Goal: Navigation & Orientation: Find specific page/section

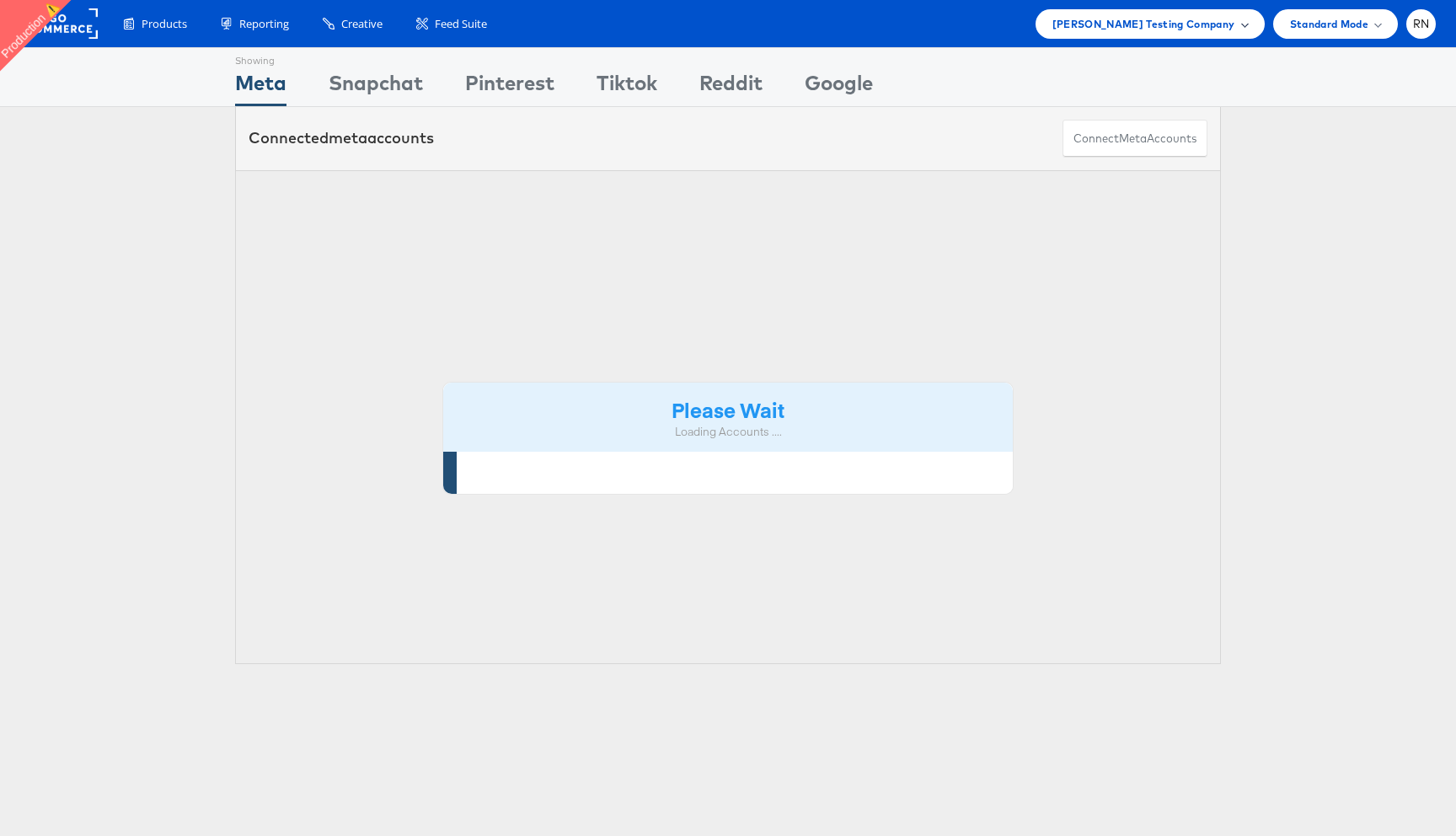
click at [1155, 29] on span "Colin Clarke Testing Company" at bounding box center [1144, 24] width 183 height 17
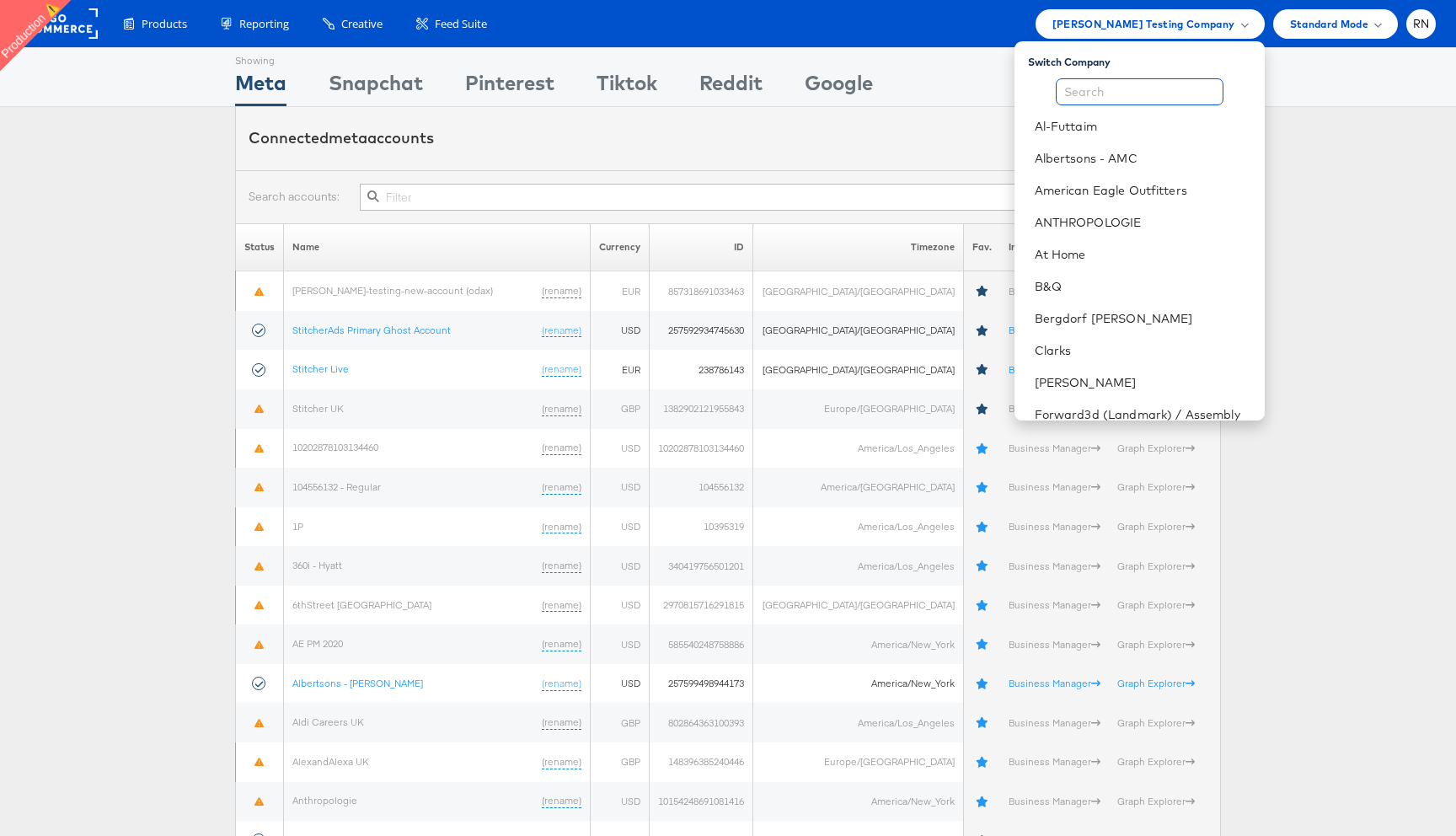
click at [1140, 88] on input "text" at bounding box center [1140, 92] width 167 height 27
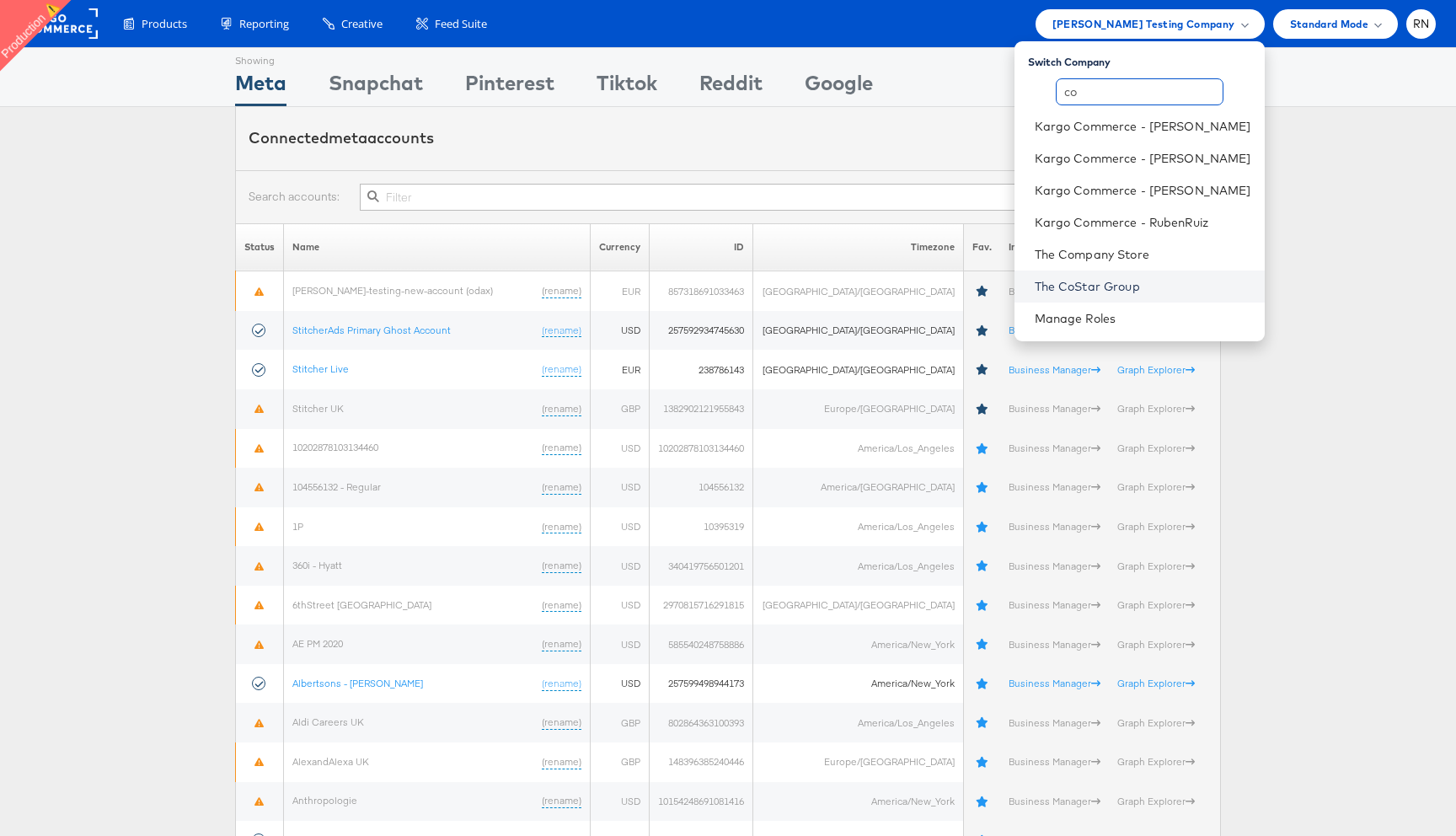
type input "co"
click at [1114, 284] on link "The CoStar Group" at bounding box center [1144, 285] width 217 height 16
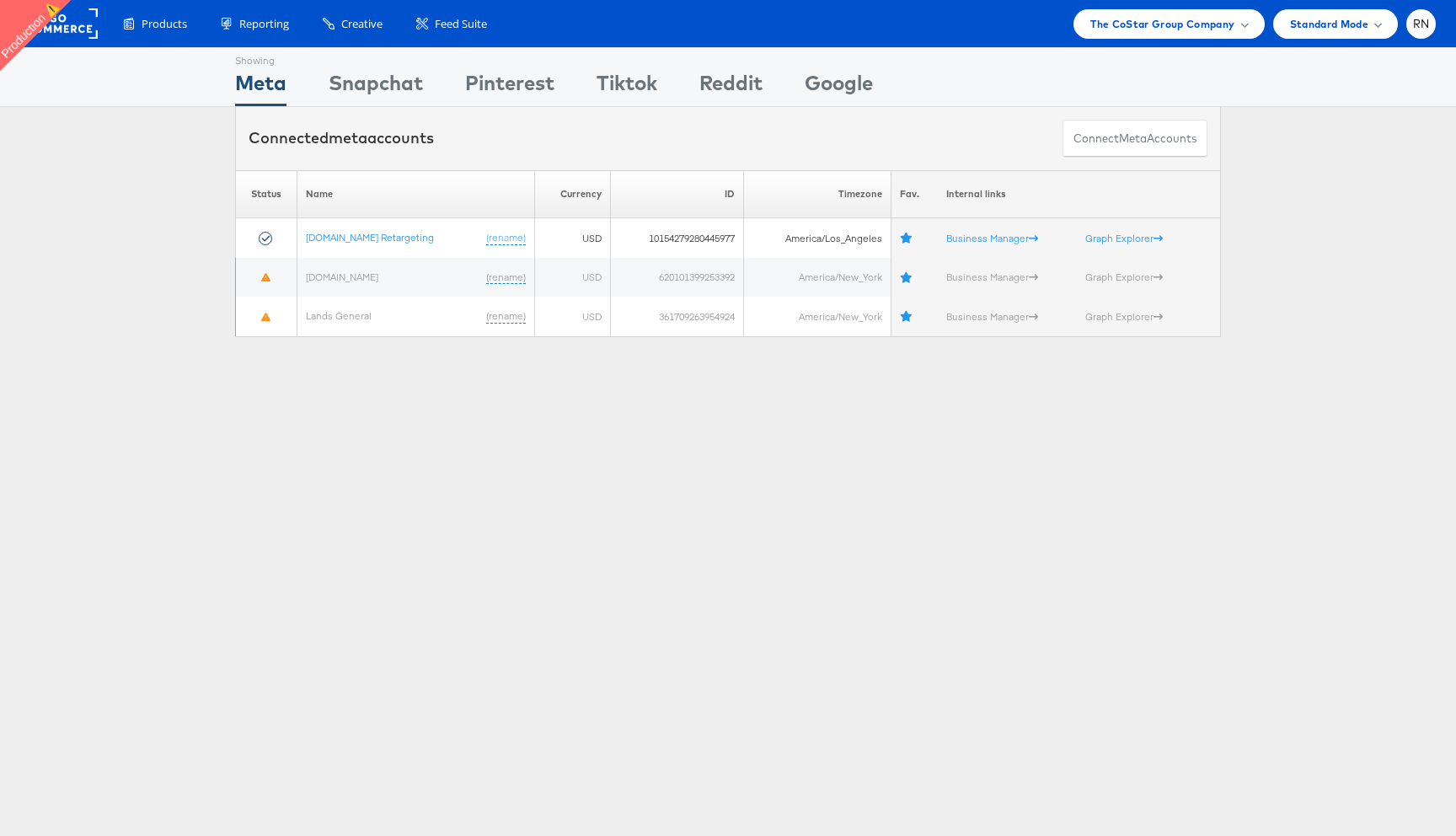
click at [490, 41] on div "Products Product Catalogs Enhance Your Product Catalog, Map Them to Publishers,…" at bounding box center [728, 23] width 1456 height 47
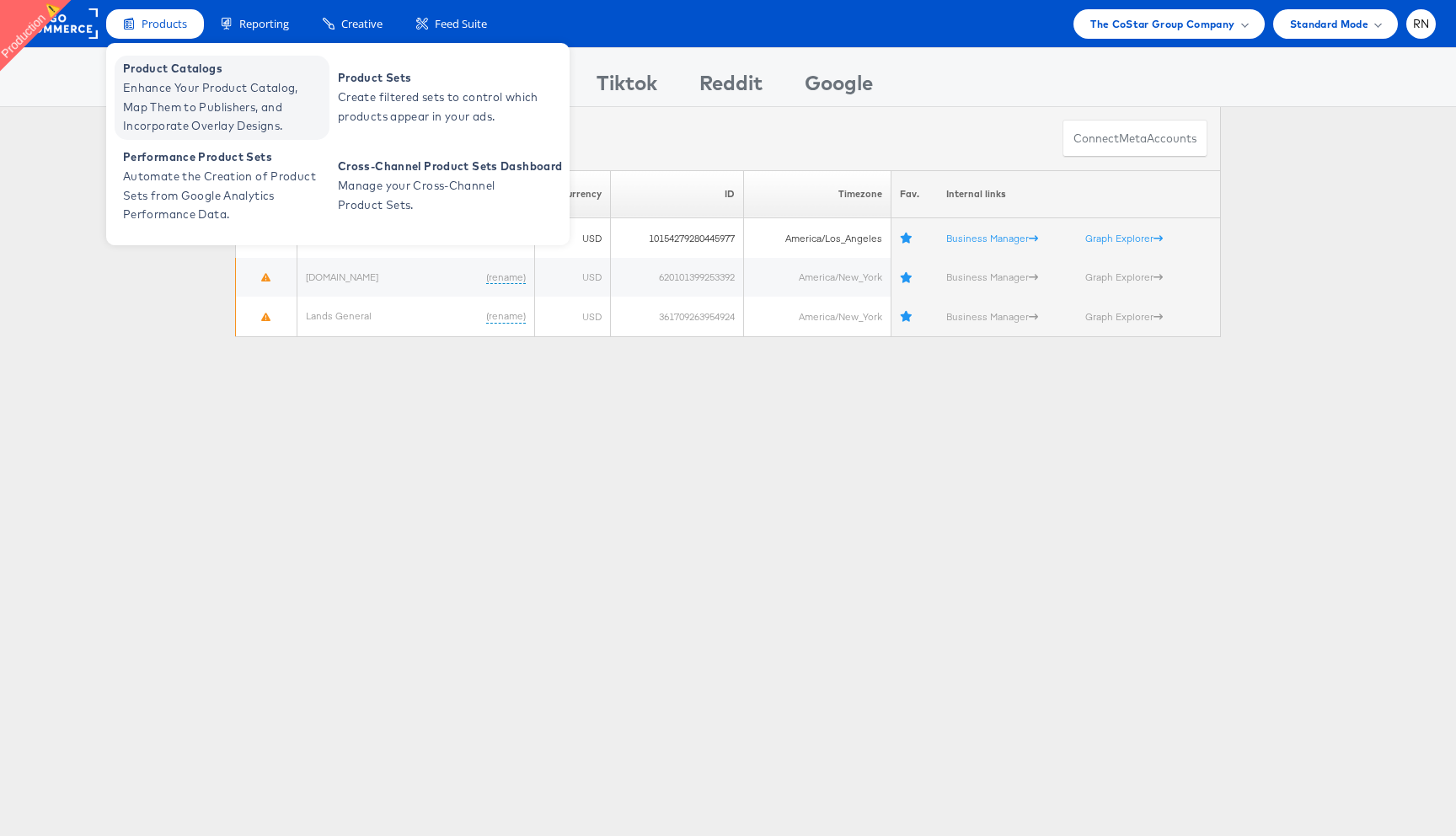
click at [194, 117] on span "Enhance Your Product Catalog, Map Them to Publishers, and Incorporate Overlay D…" at bounding box center [223, 106] width 202 height 57
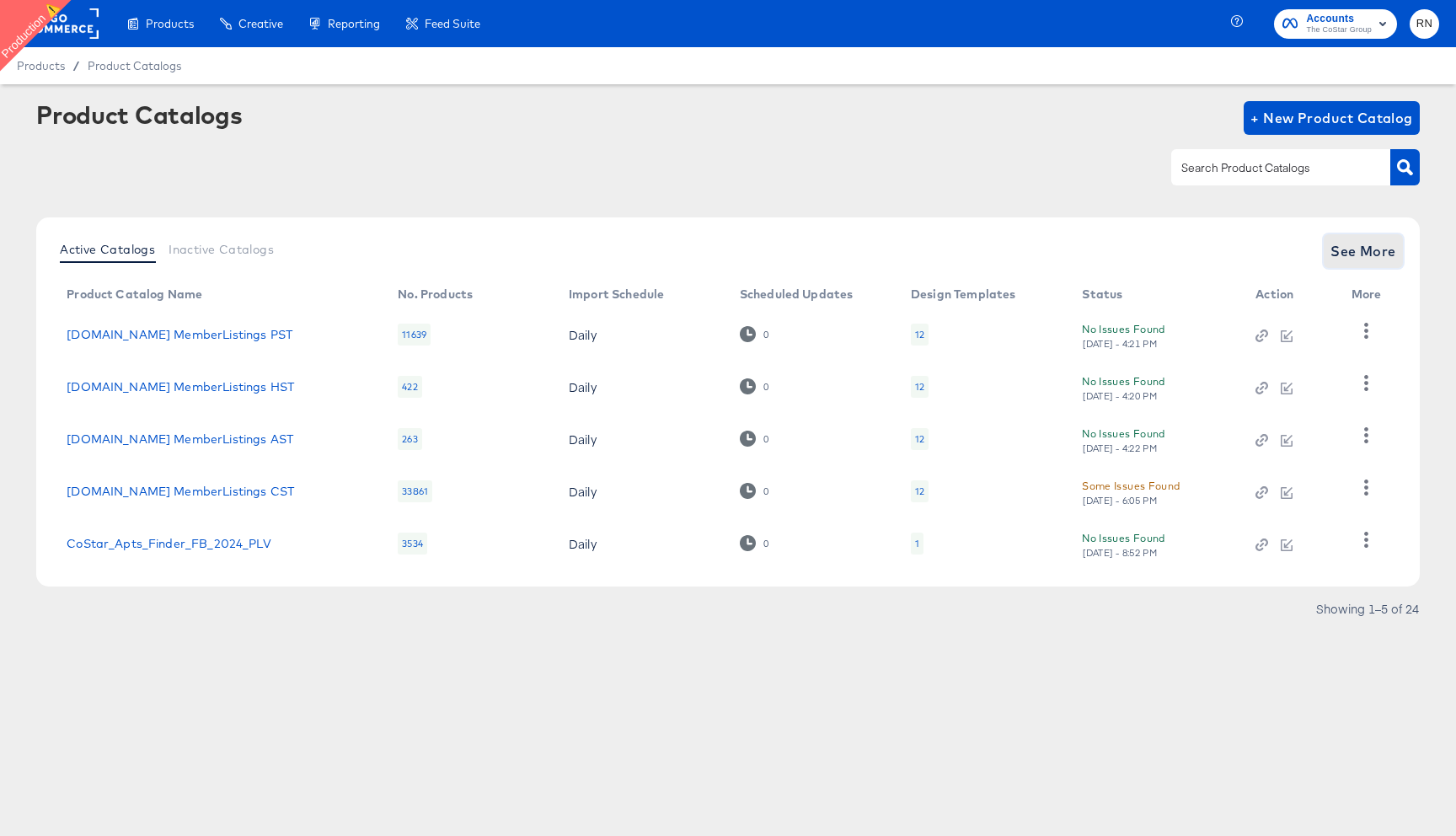
click at [1350, 256] on span "See More" at bounding box center [1364, 251] width 66 height 23
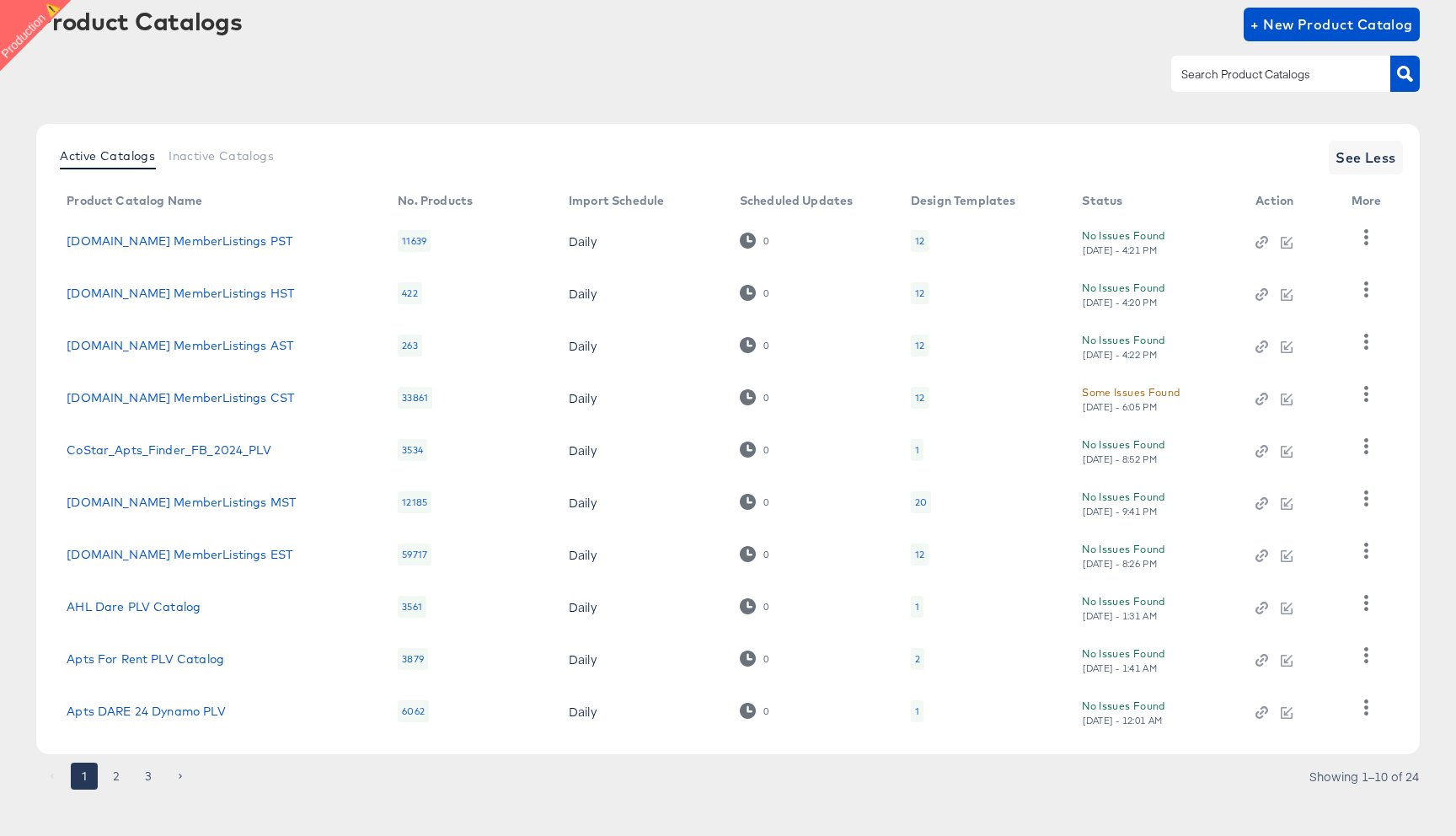
scroll to position [102, 0]
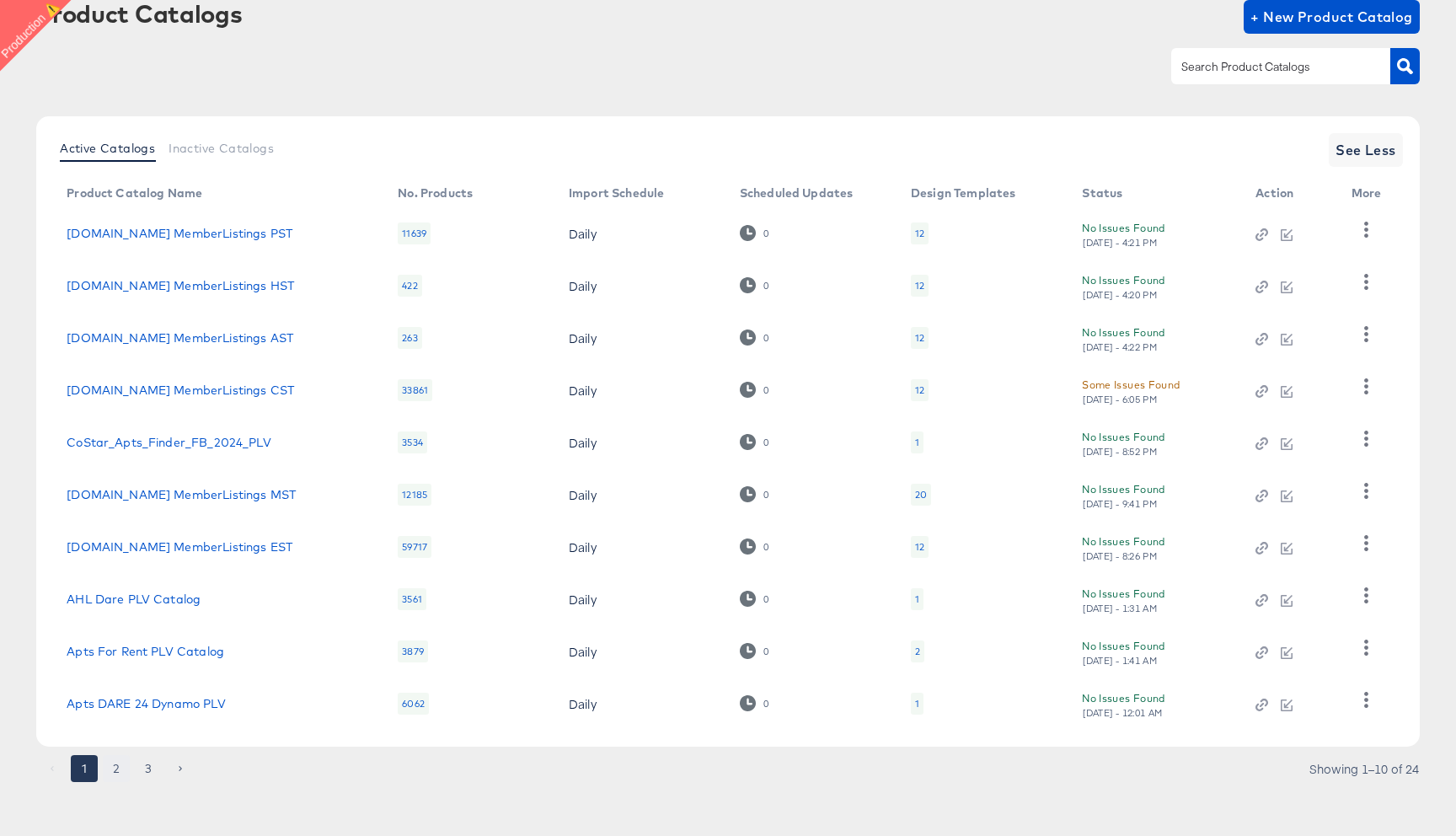
click at [117, 772] on button "2" at bounding box center [116, 769] width 27 height 27
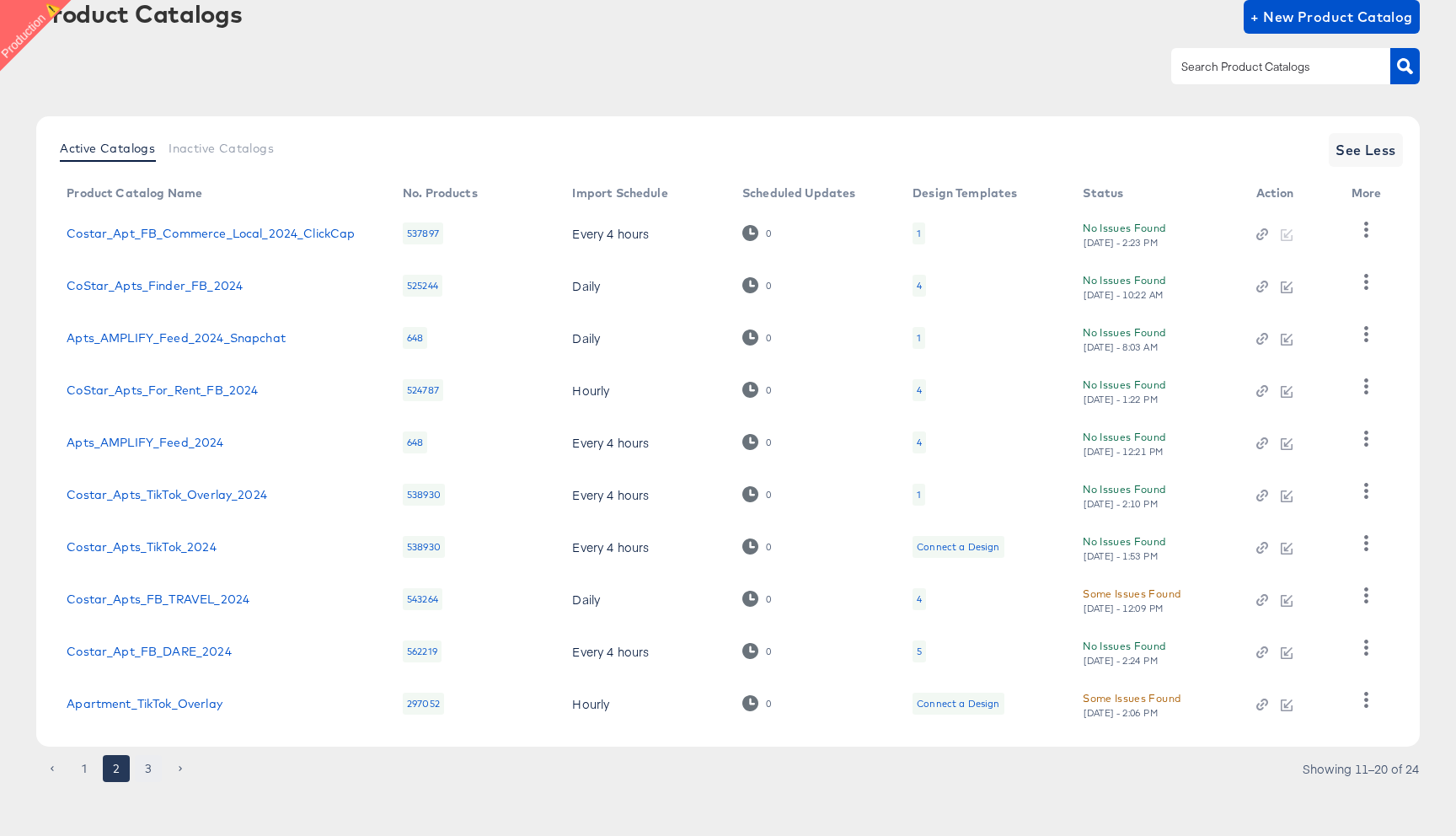
click at [140, 765] on button "3" at bounding box center [148, 769] width 27 height 27
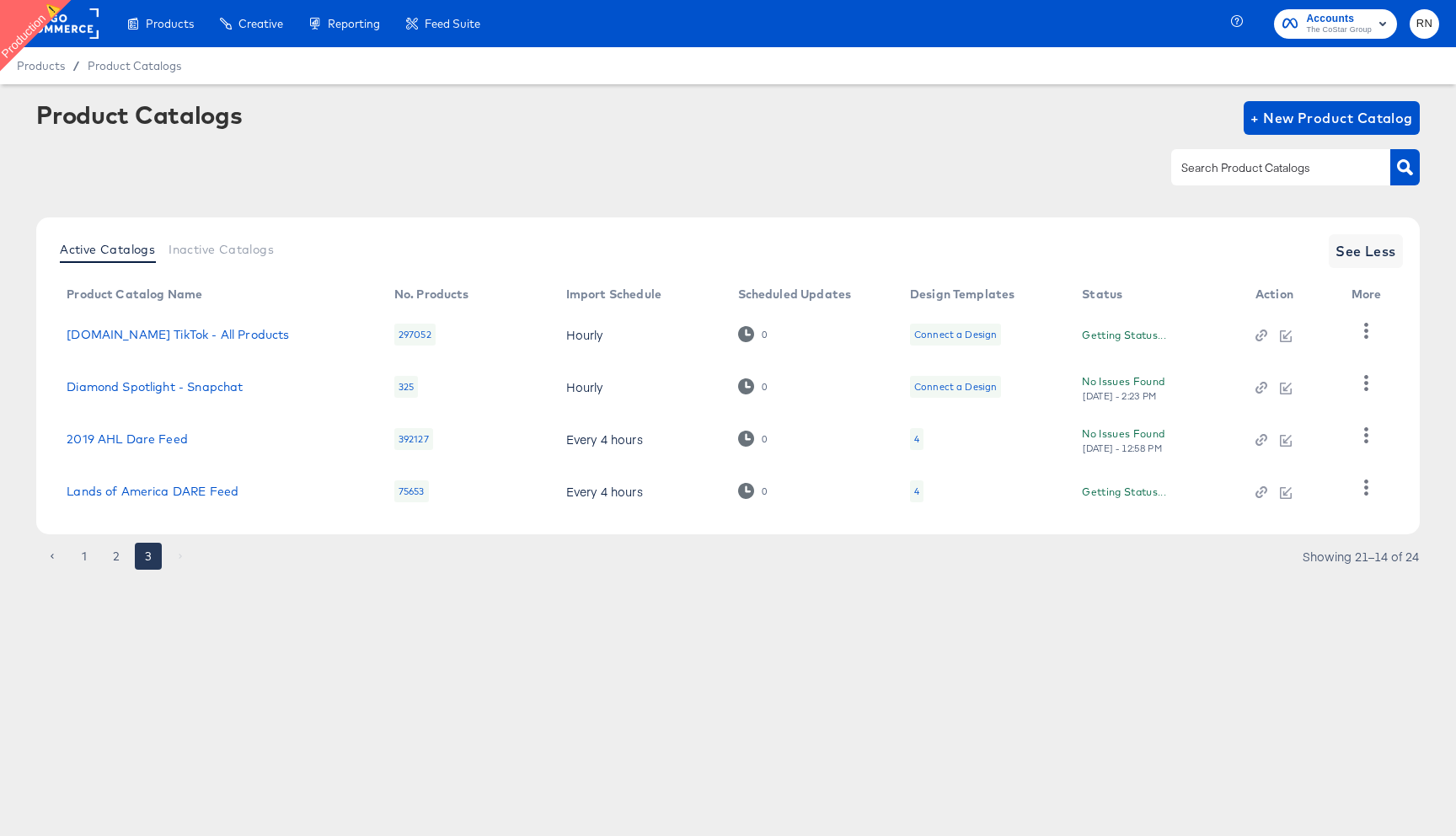
scroll to position [0, 0]
click at [87, 558] on button "1" at bounding box center [84, 556] width 27 height 27
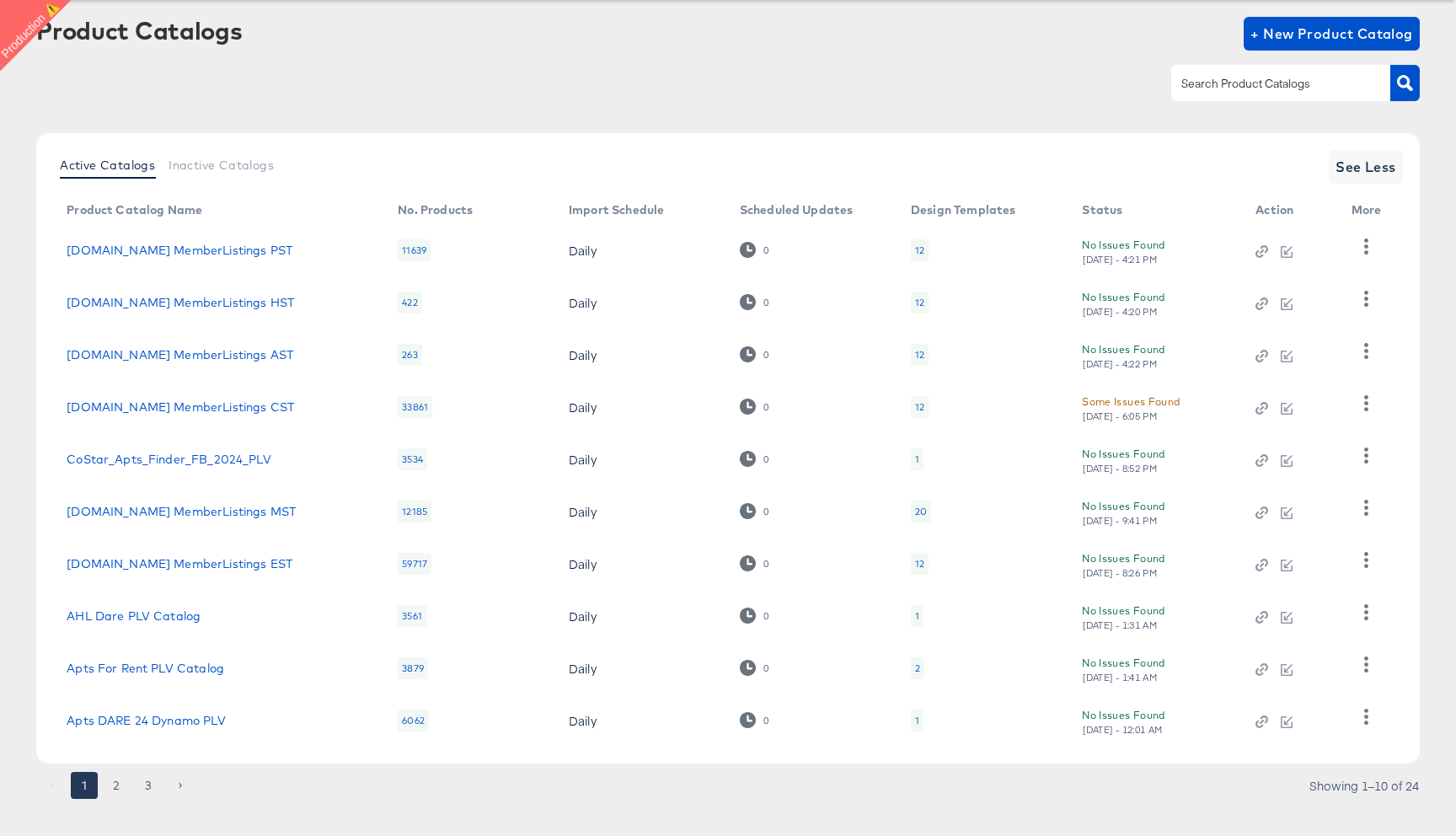
scroll to position [106, 0]
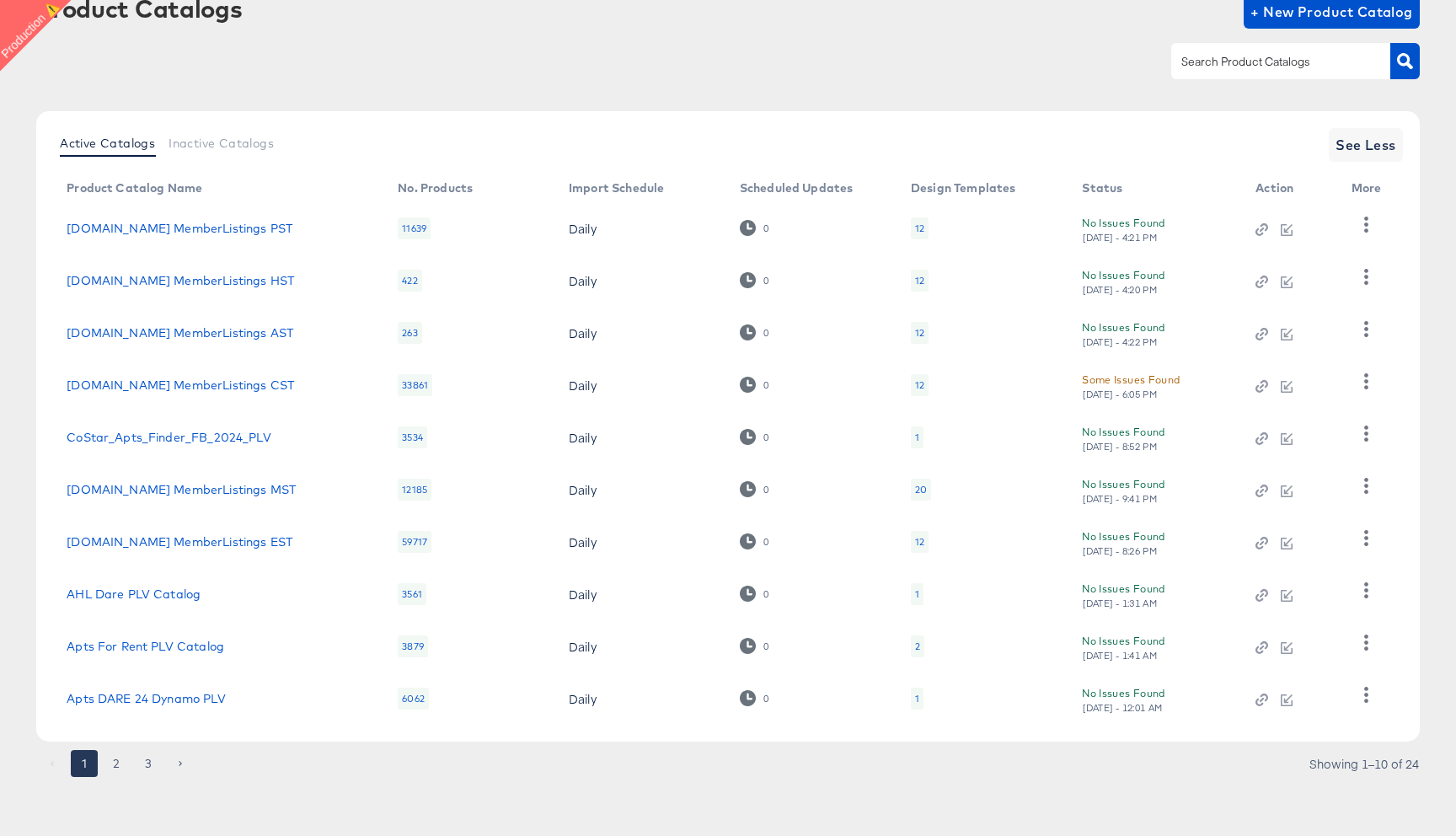
click at [416, 230] on div "11639" at bounding box center [414, 228] width 33 height 22
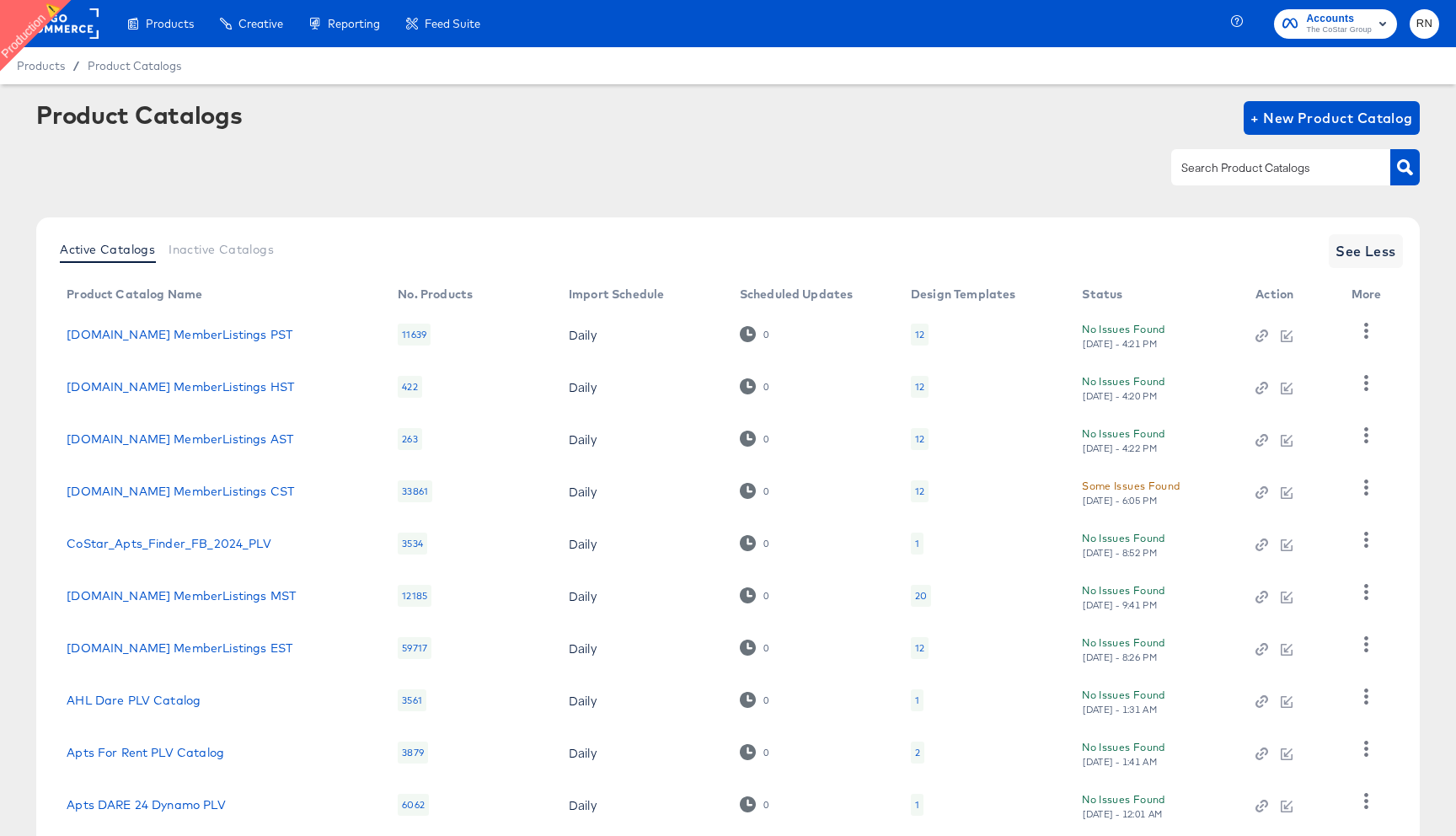
click at [67, 21] on rect at bounding box center [60, 23] width 77 height 30
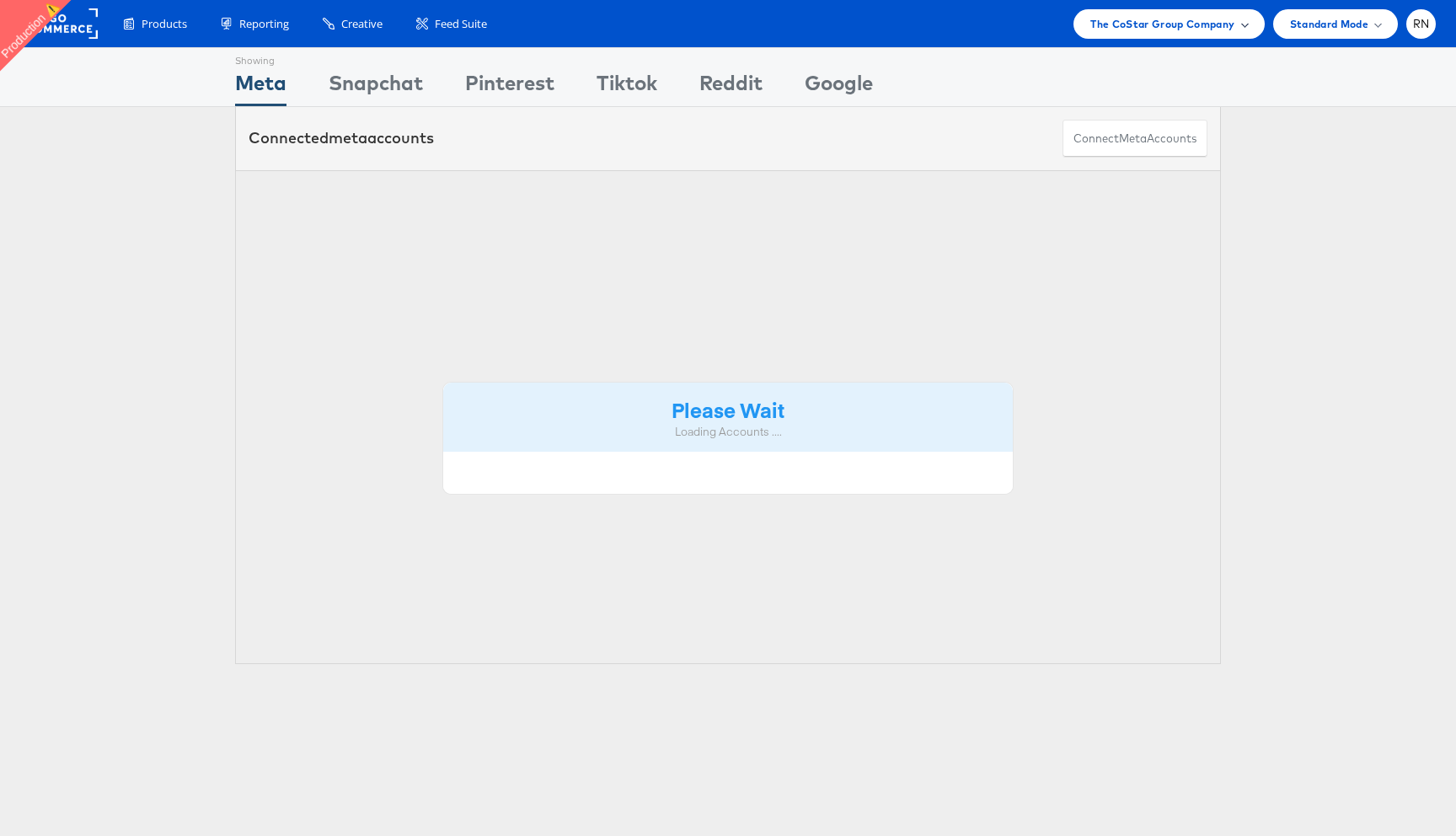
click at [1194, 29] on span "The CoStar Group Company" at bounding box center [1162, 24] width 144 height 17
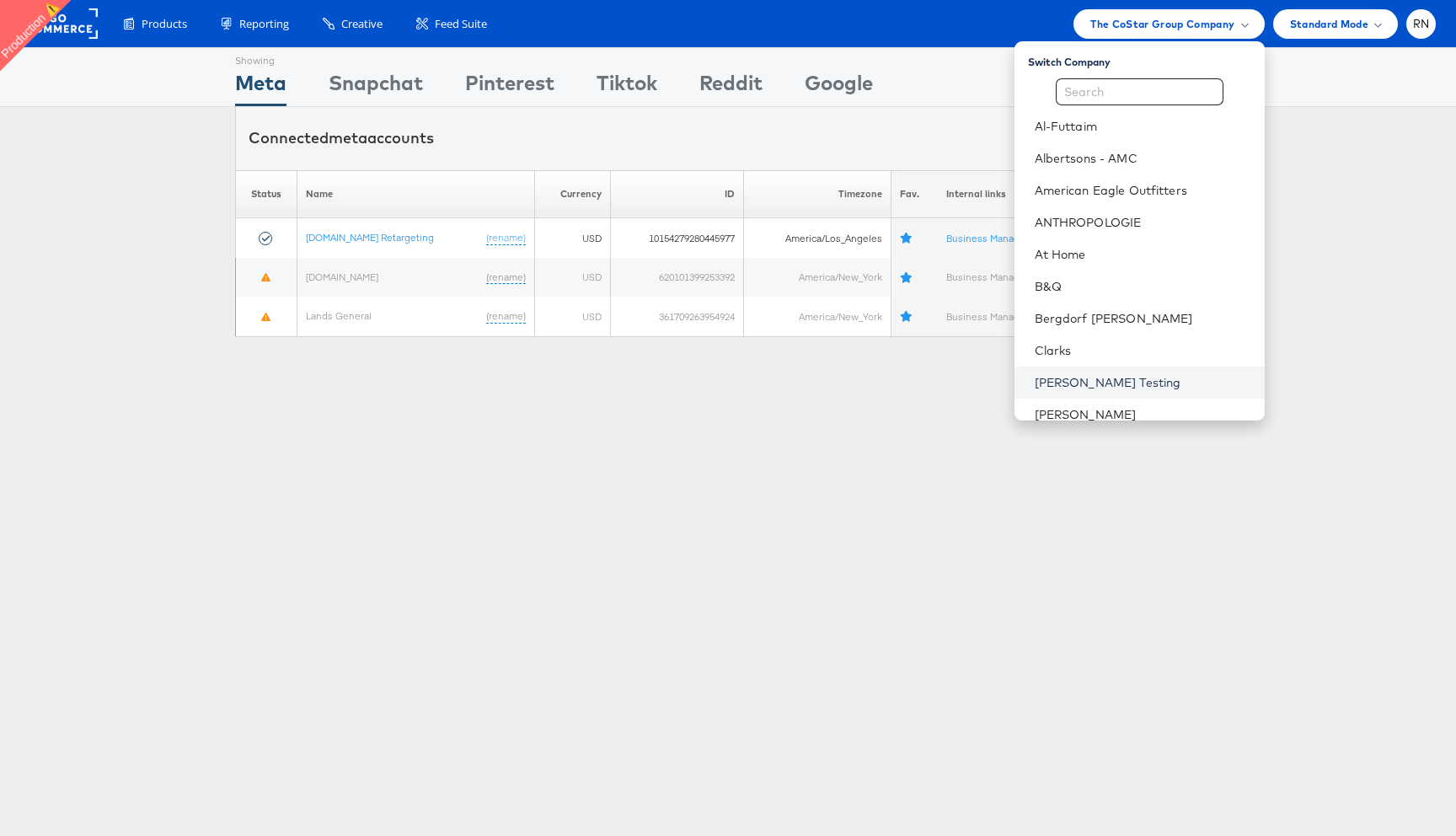
click at [1102, 385] on link "[PERSON_NAME] Testing" at bounding box center [1144, 382] width 217 height 16
